Goal: Task Accomplishment & Management: Understand process/instructions

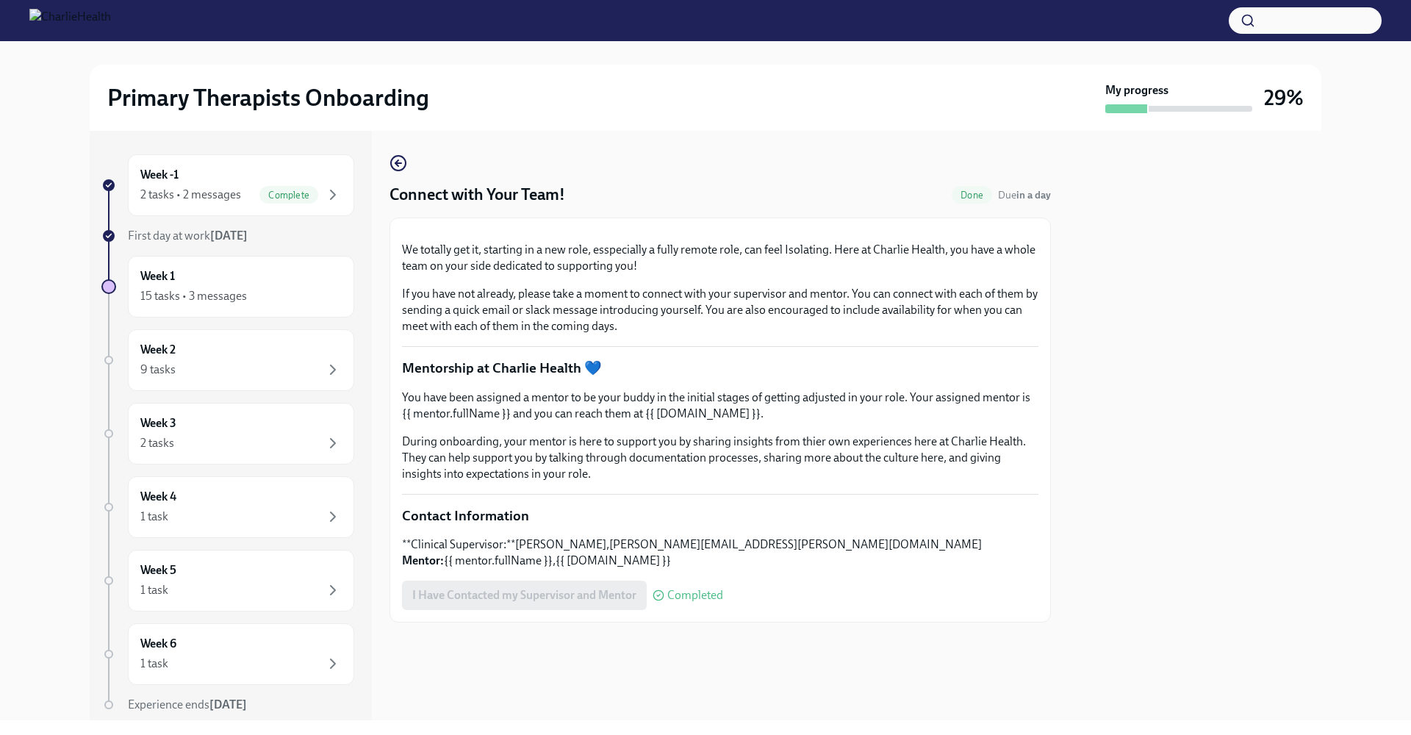
scroll to position [177, 0]
click at [324, 195] on icon "button" at bounding box center [333, 195] width 18 height 18
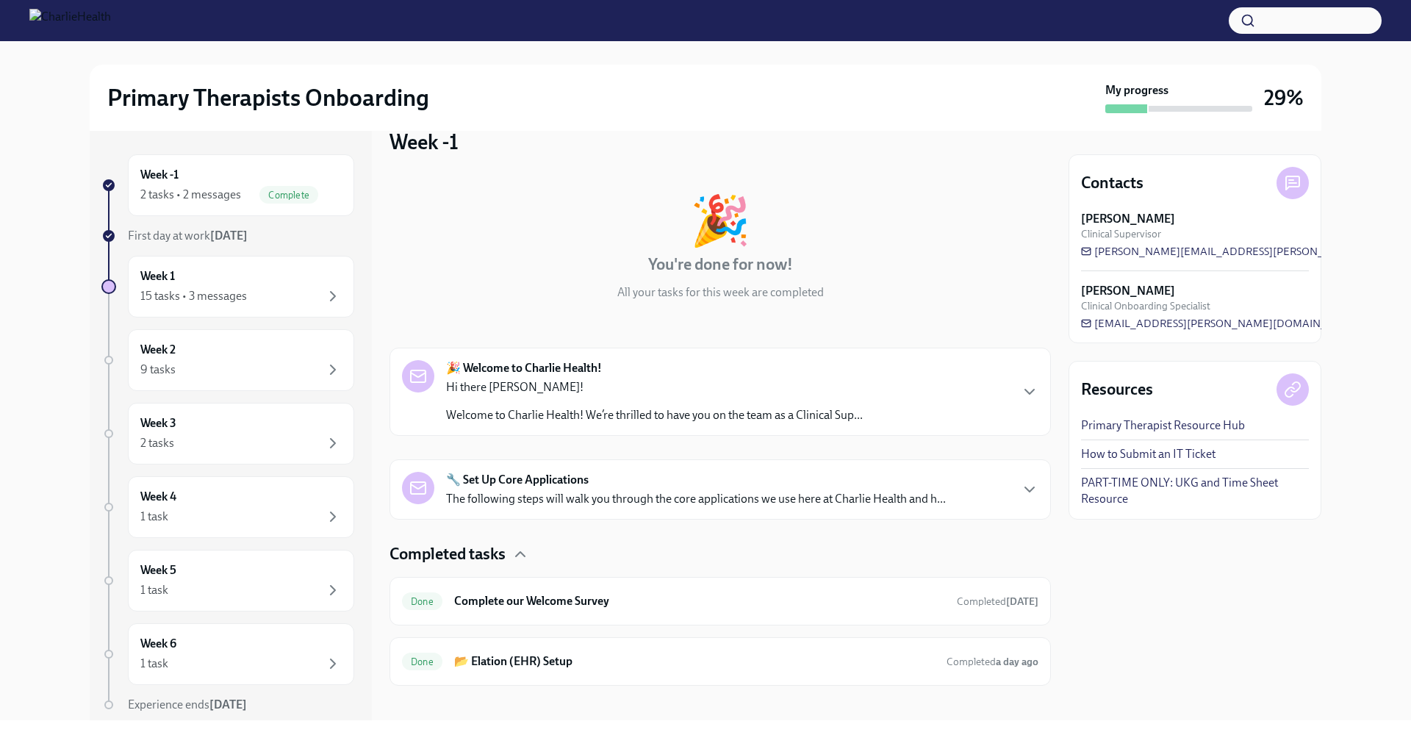
scroll to position [38, 0]
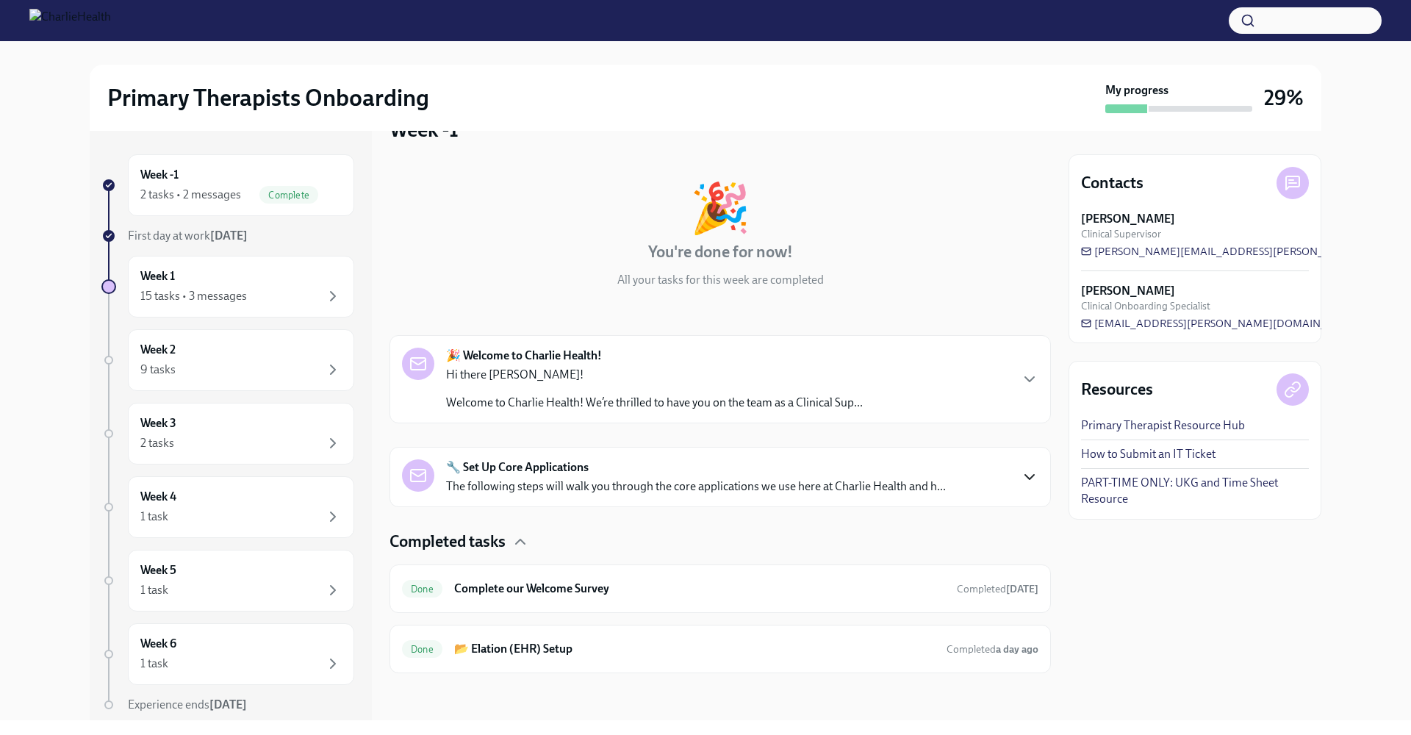
click at [1021, 478] on icon "button" at bounding box center [1030, 477] width 18 height 18
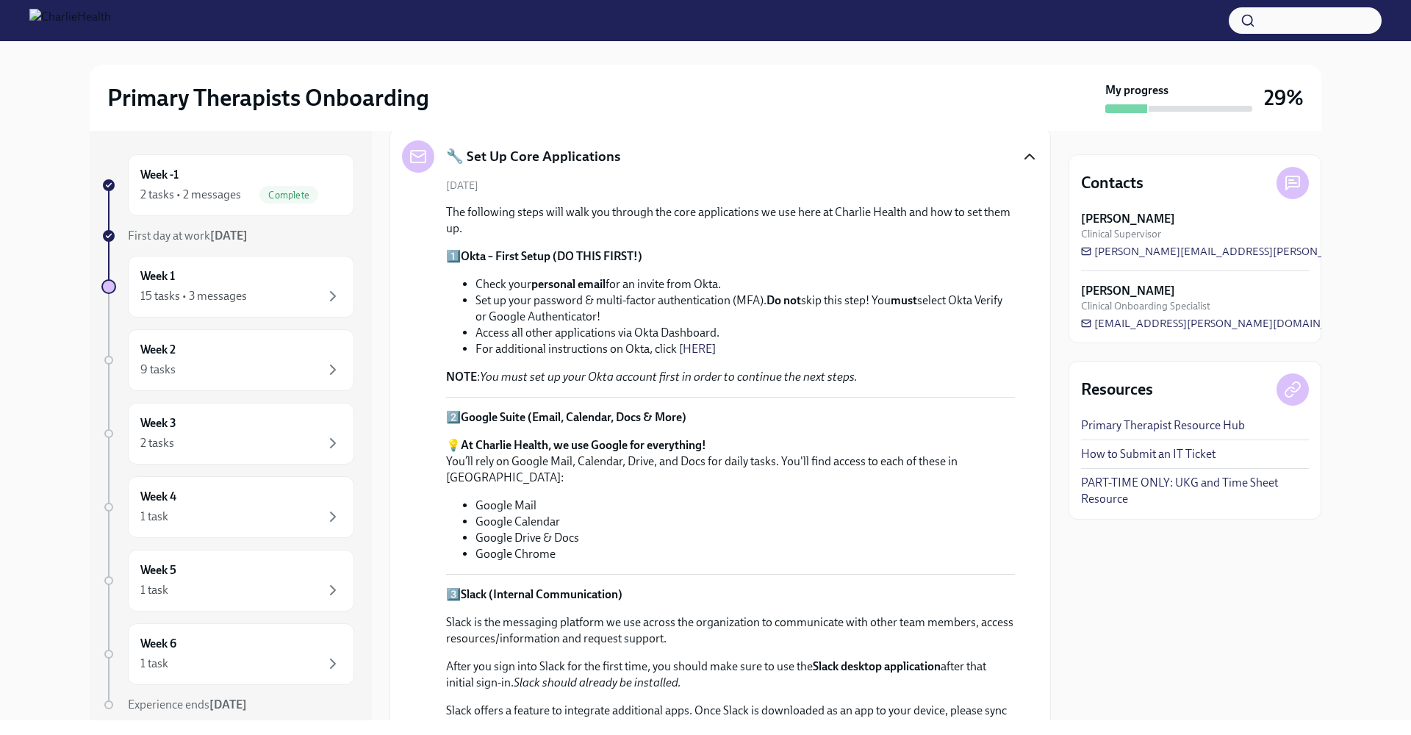
scroll to position [0, 0]
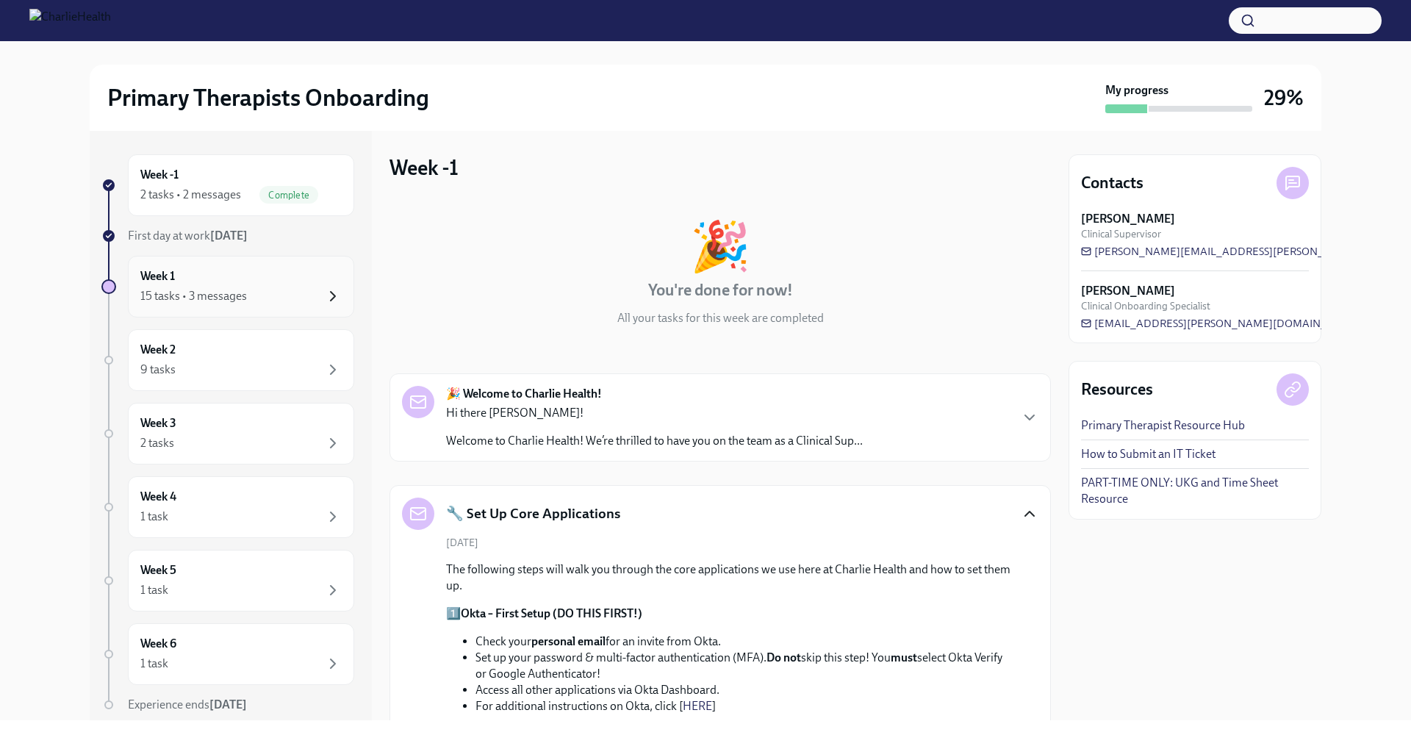
click at [324, 297] on icon "button" at bounding box center [333, 296] width 18 height 18
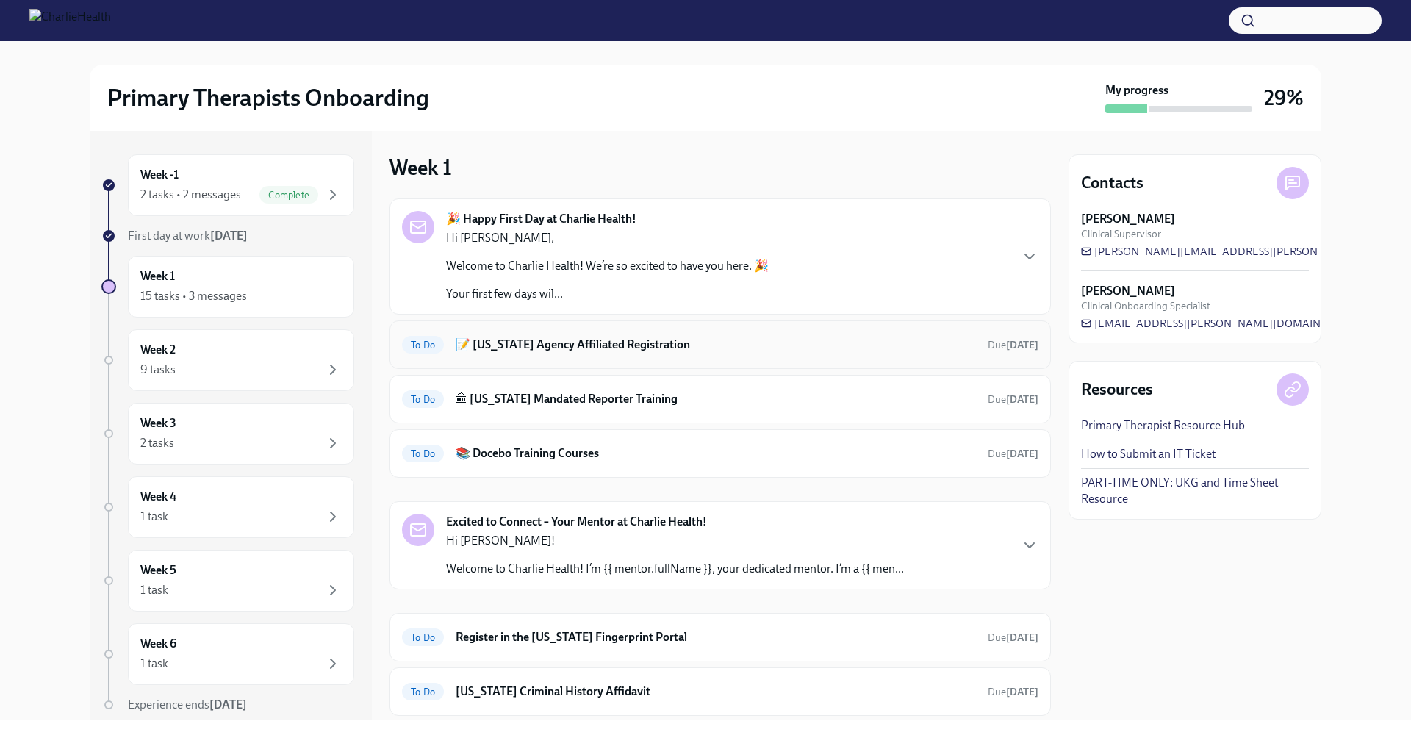
click at [561, 347] on h6 "📝 Washington Agency Affiliated Registration" at bounding box center [716, 345] width 520 height 16
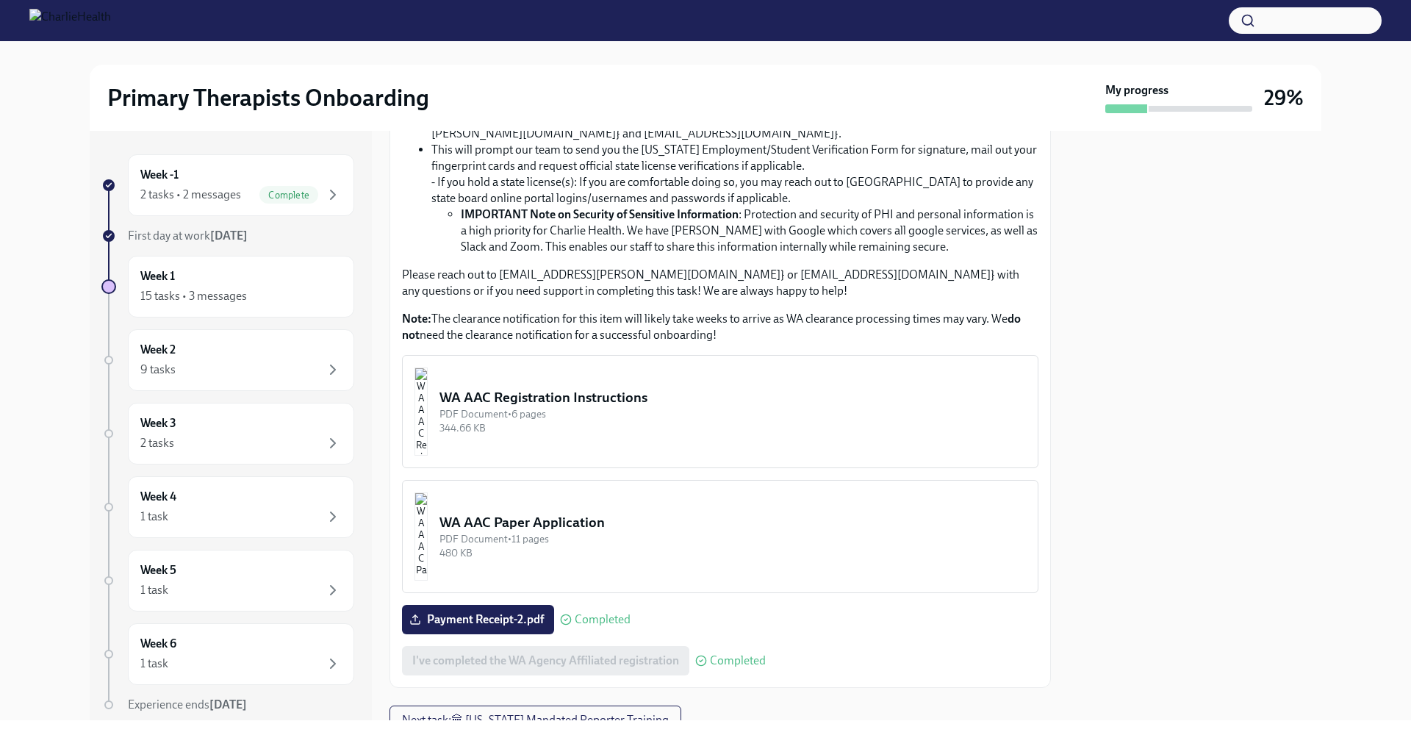
scroll to position [567, 0]
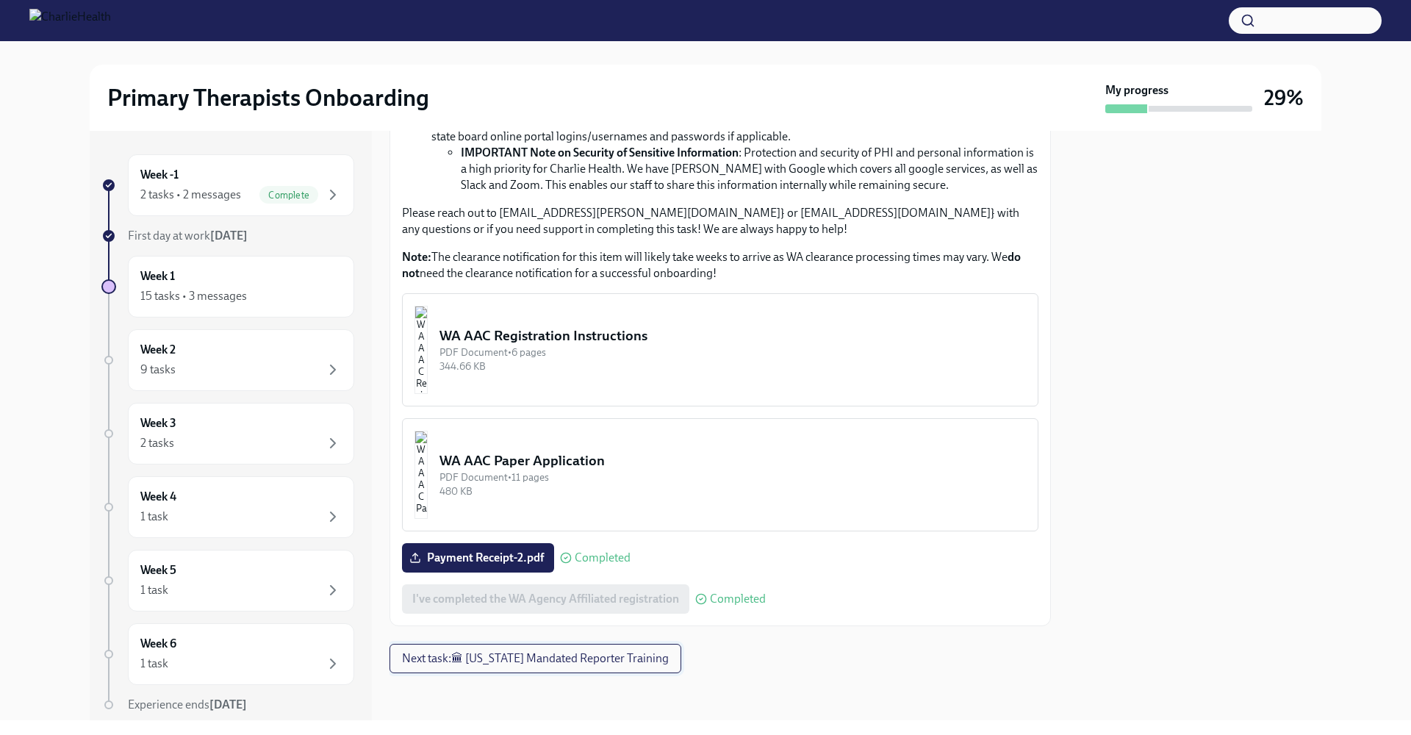
click at [541, 661] on span "Next task : 🏛 Pennsylvania Mandated Reporter Training" at bounding box center [535, 658] width 267 height 15
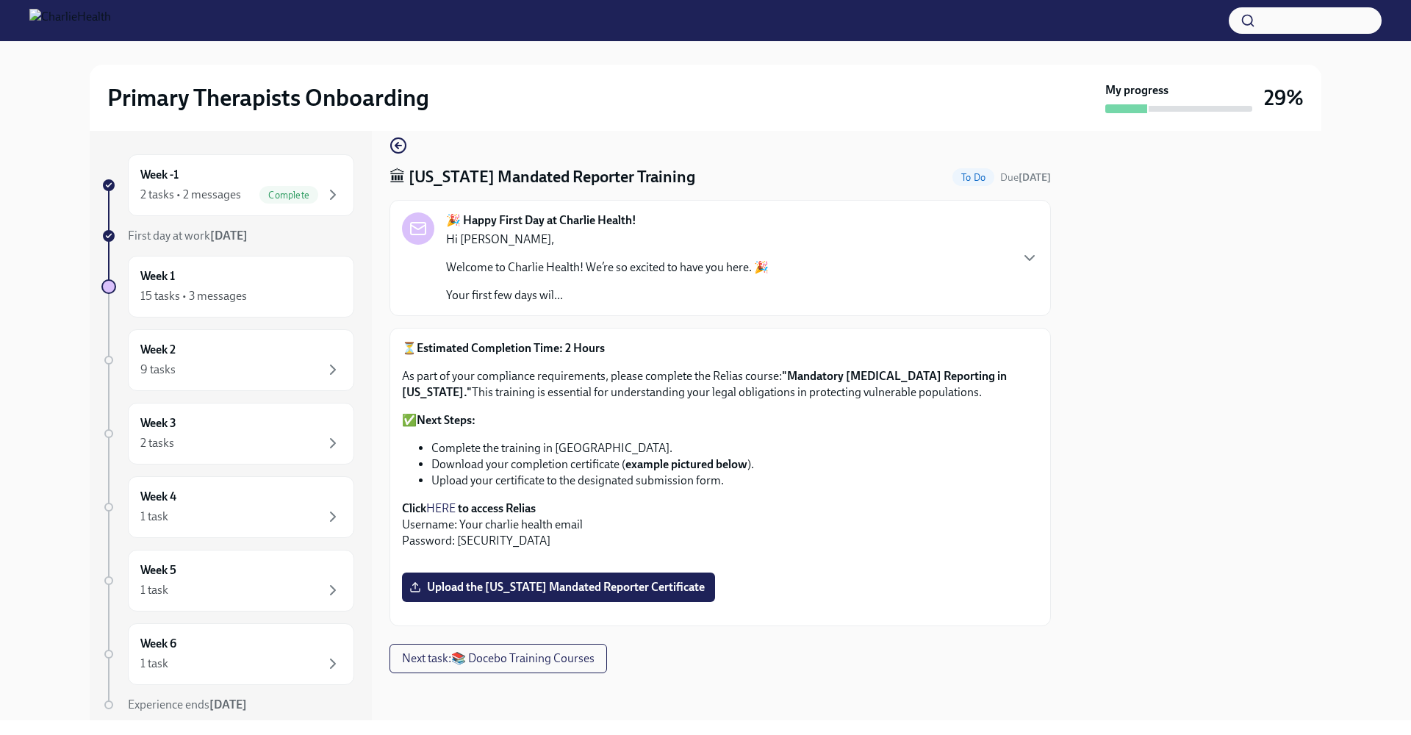
scroll to position [121, 0]
click at [442, 501] on link "HERE" at bounding box center [440, 508] width 29 height 14
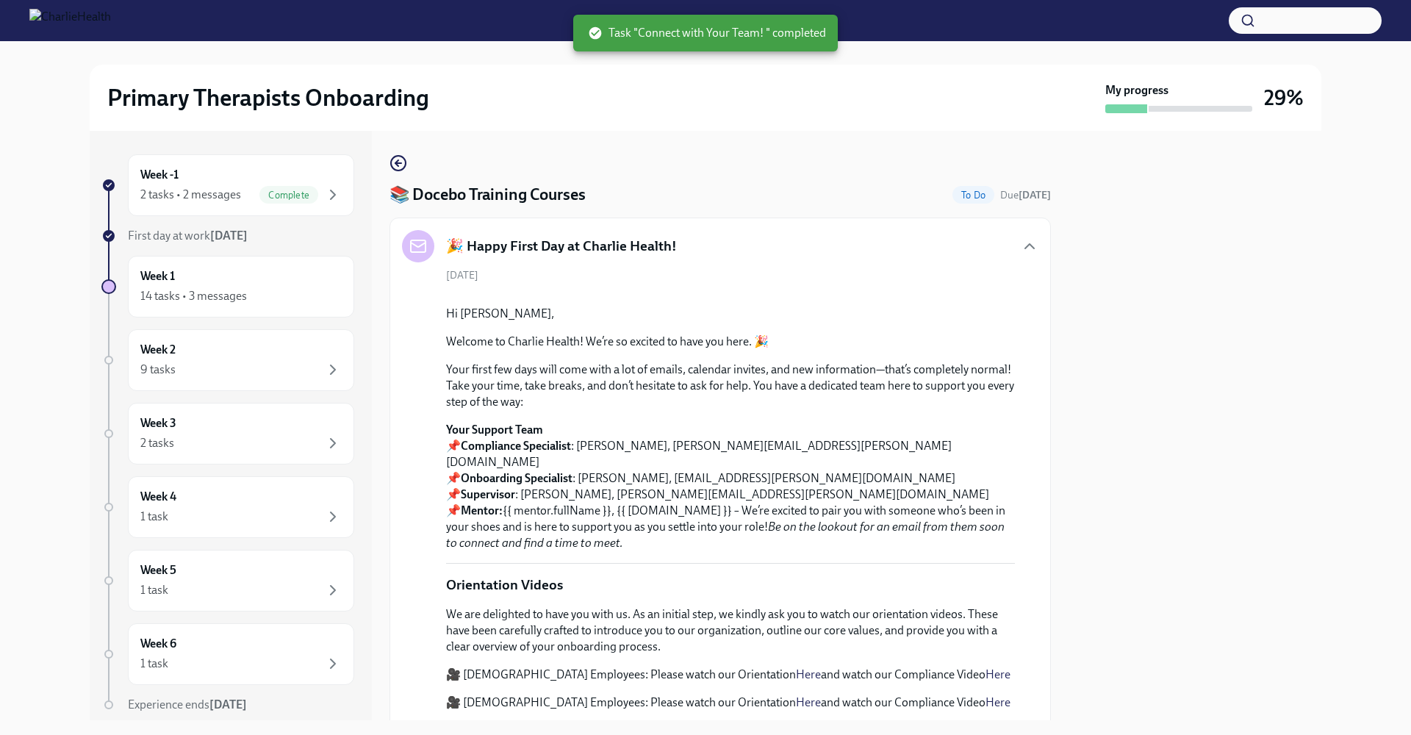
scroll to position [644, 0]
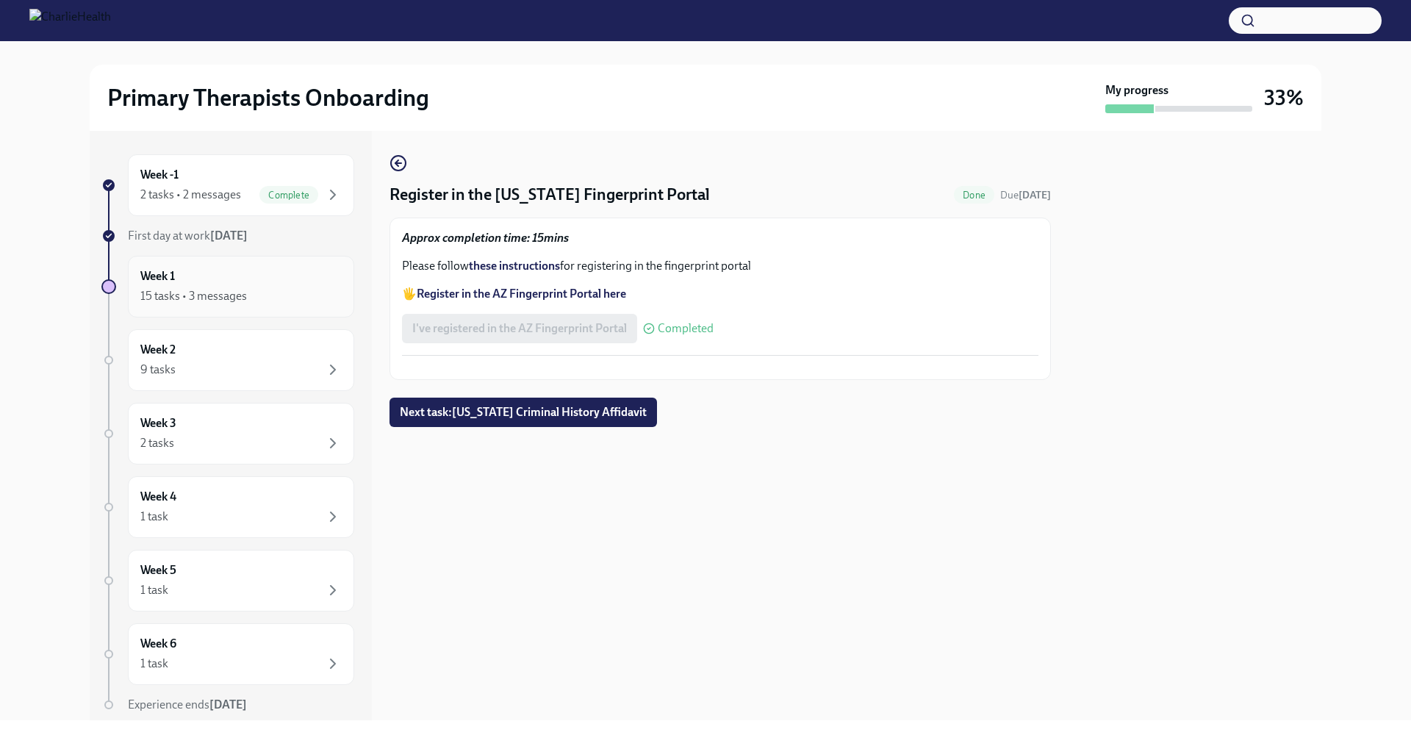
click at [234, 297] on div "15 tasks • 3 messages" at bounding box center [193, 296] width 107 height 16
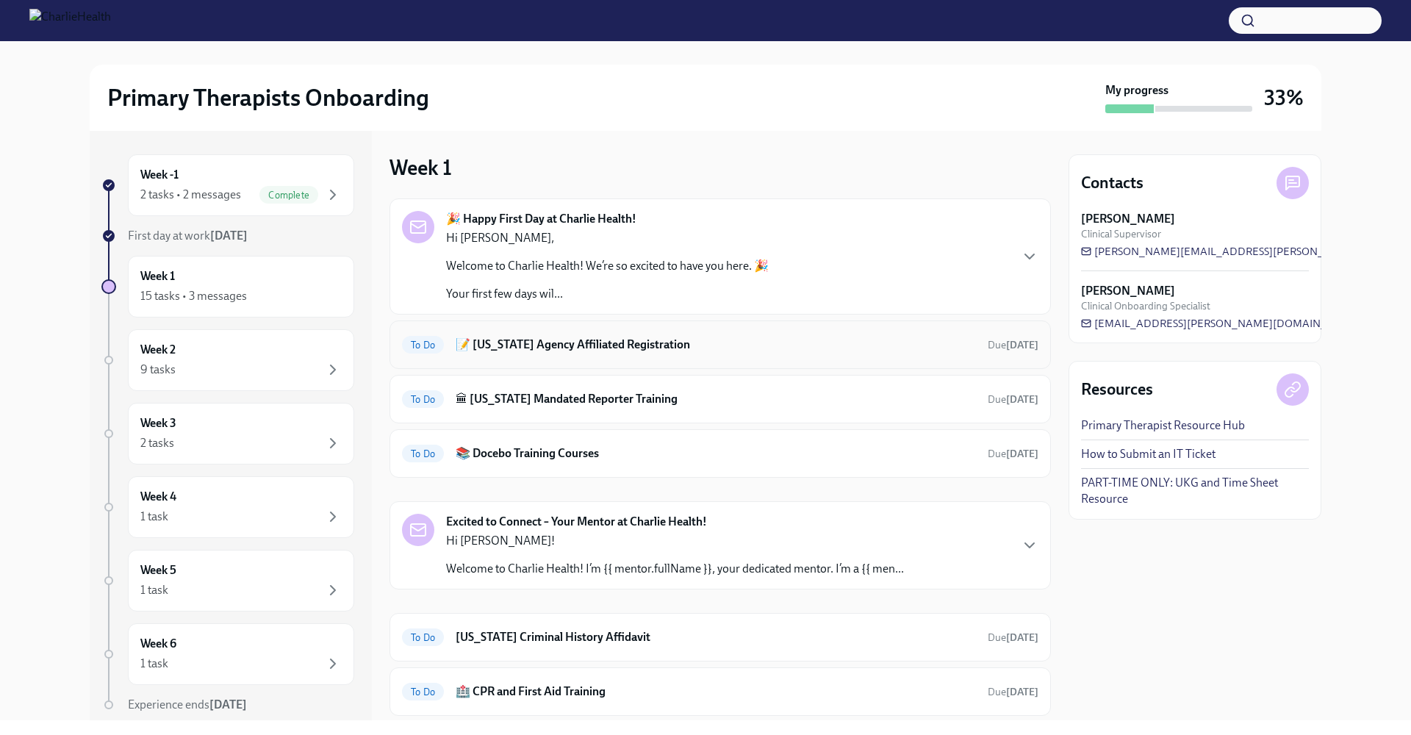
click at [599, 346] on h6 "📝 Washington Agency Affiliated Registration" at bounding box center [716, 345] width 520 height 16
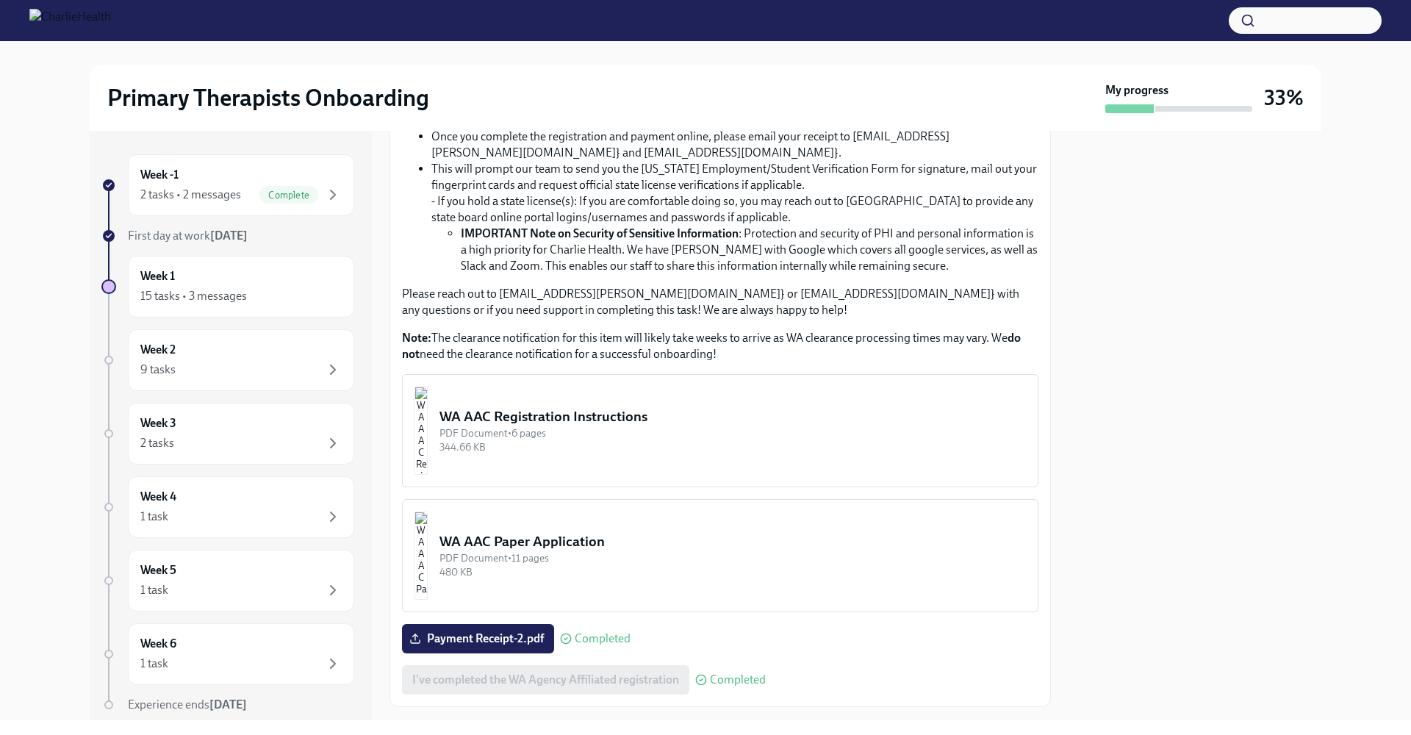
scroll to position [567, 0]
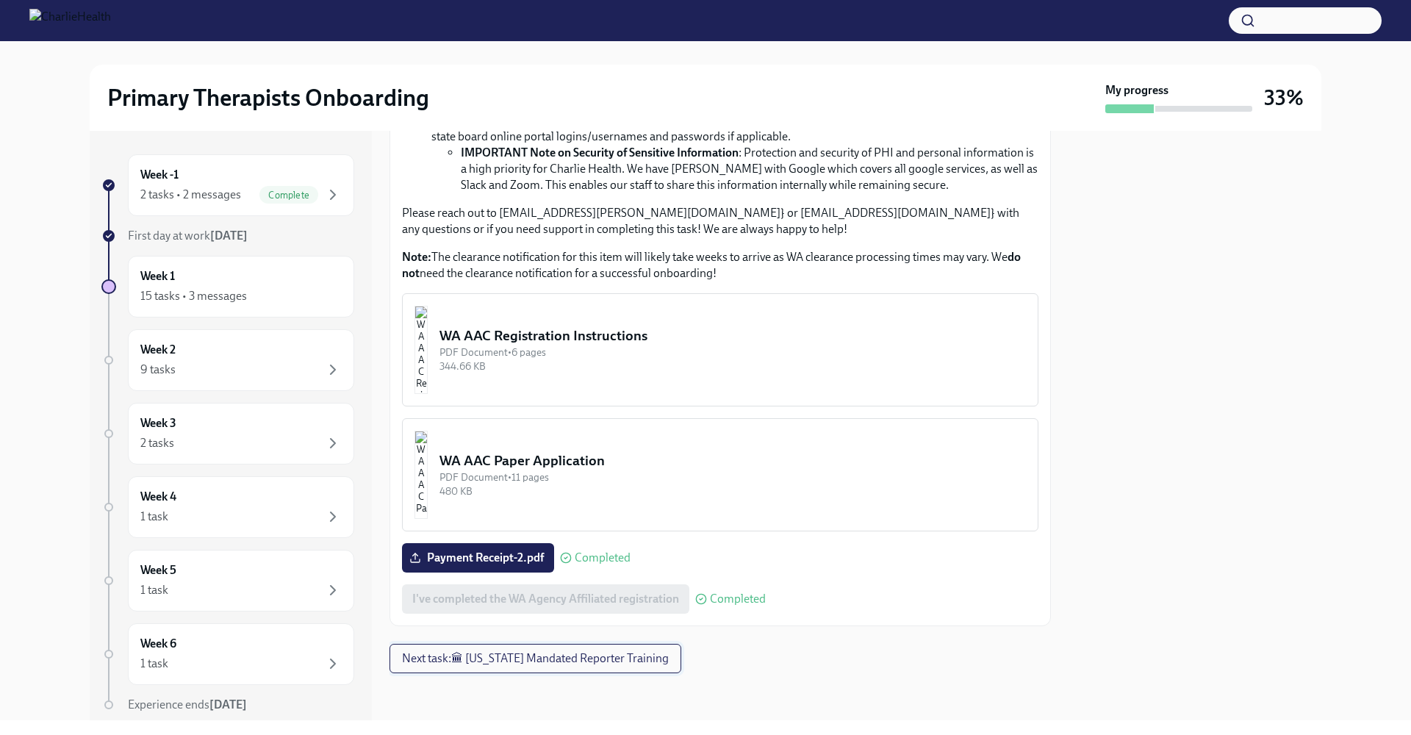
click at [576, 655] on span "Next task : 🏛 Pennsylvania Mandated Reporter Training" at bounding box center [535, 658] width 267 height 15
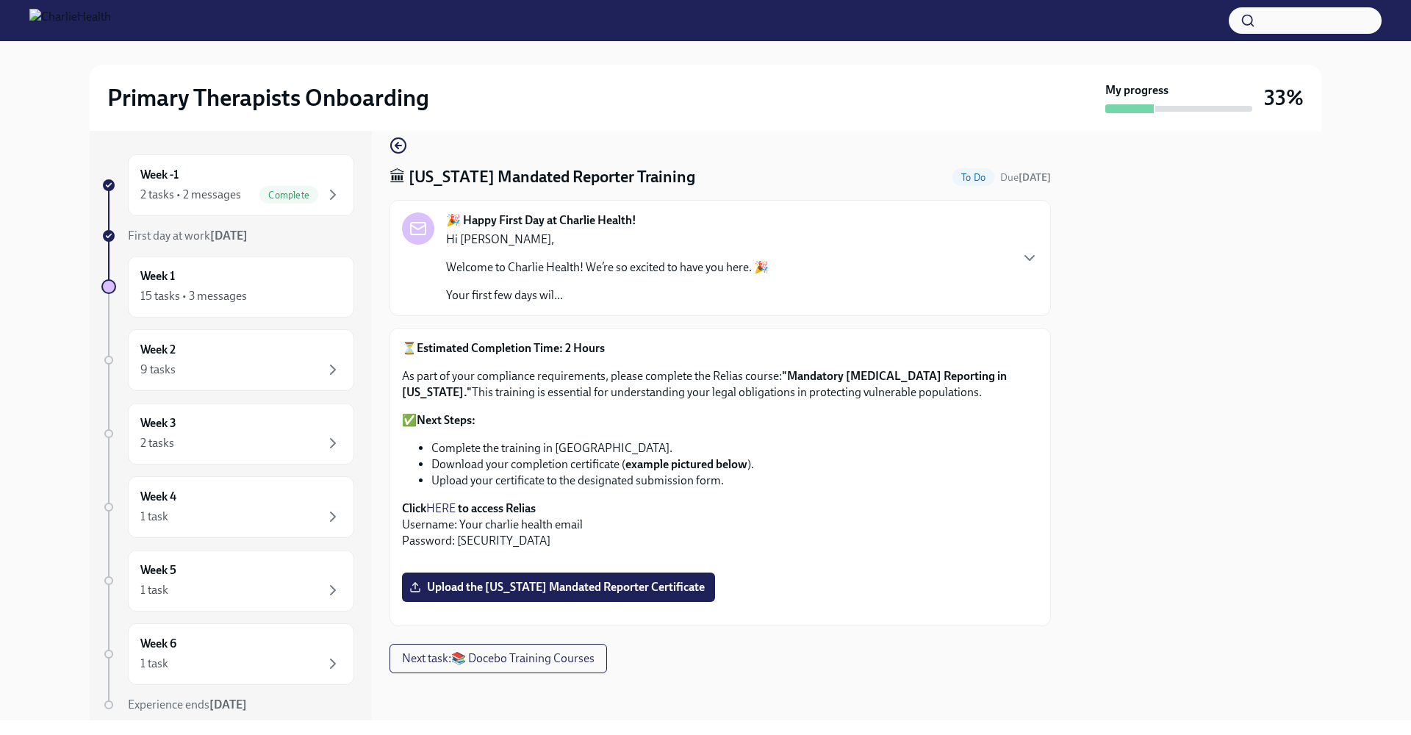
scroll to position [187, 0]
click at [447, 501] on link "HERE" at bounding box center [440, 508] width 29 height 14
